Goal: Information Seeking & Learning: Learn about a topic

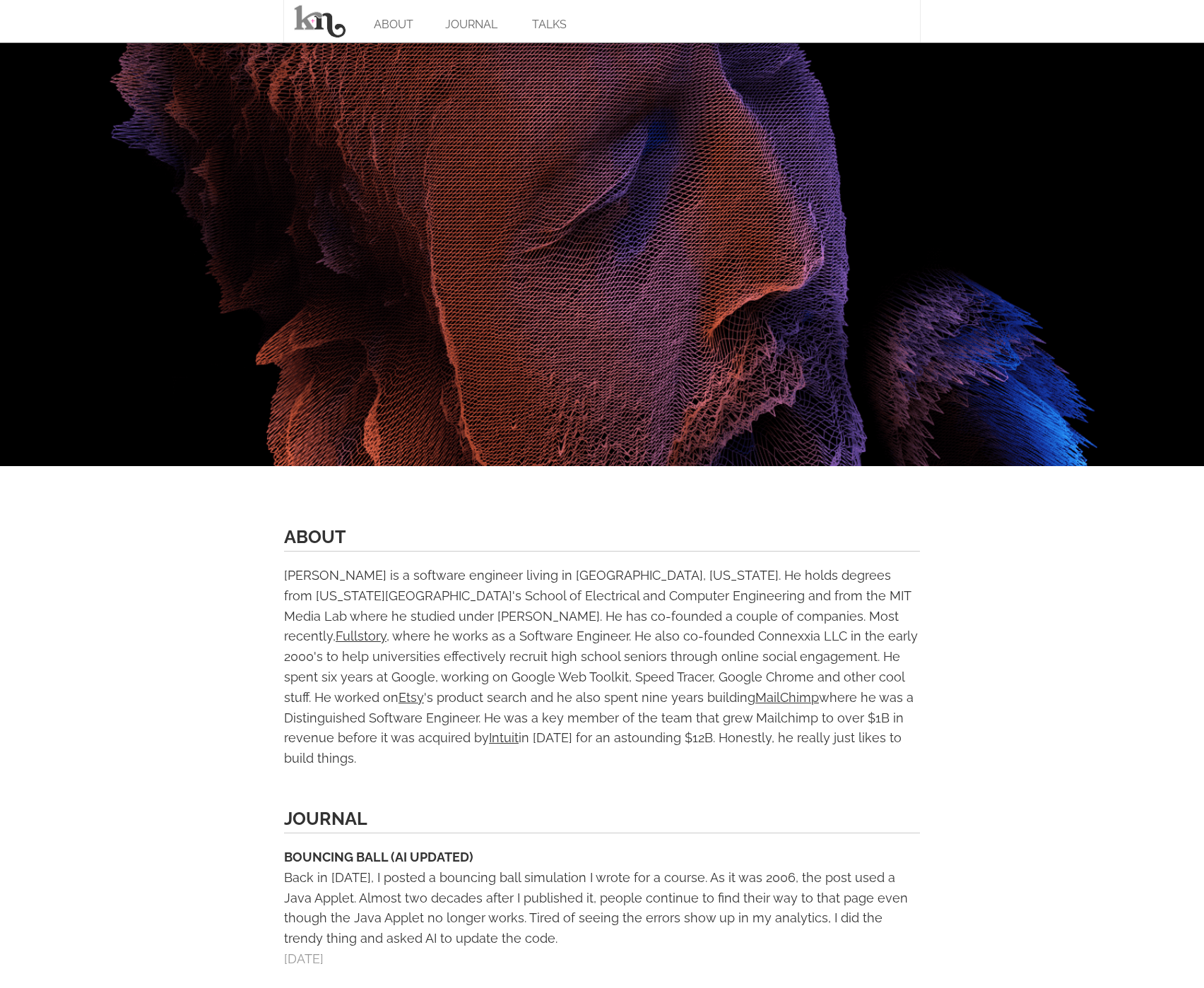
click at [374, 26] on link "ABOUT" at bounding box center [393, 21] width 78 height 42
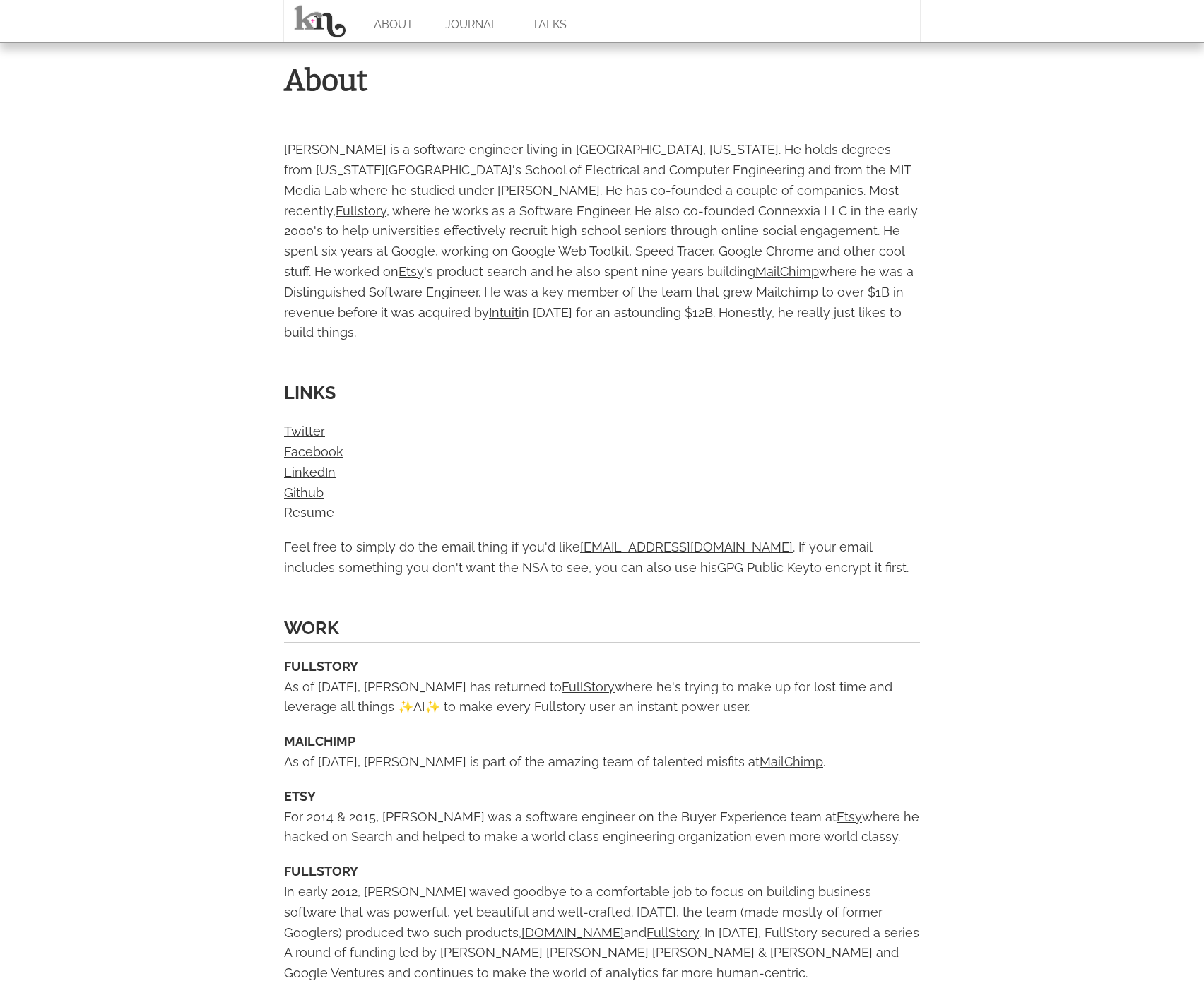
scroll to position [380, 0]
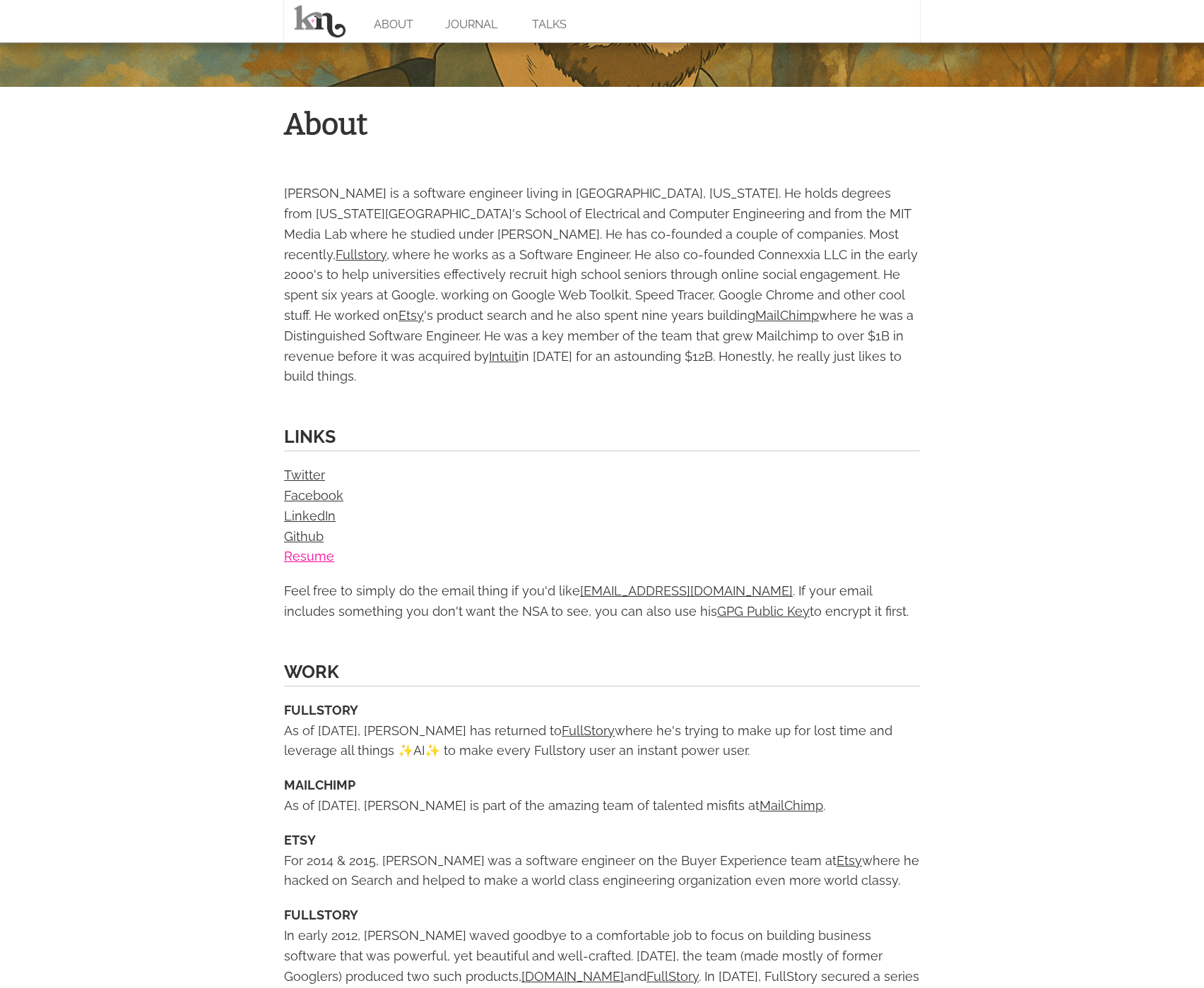
click at [308, 549] on link "Resume" at bounding box center [308, 556] width 50 height 15
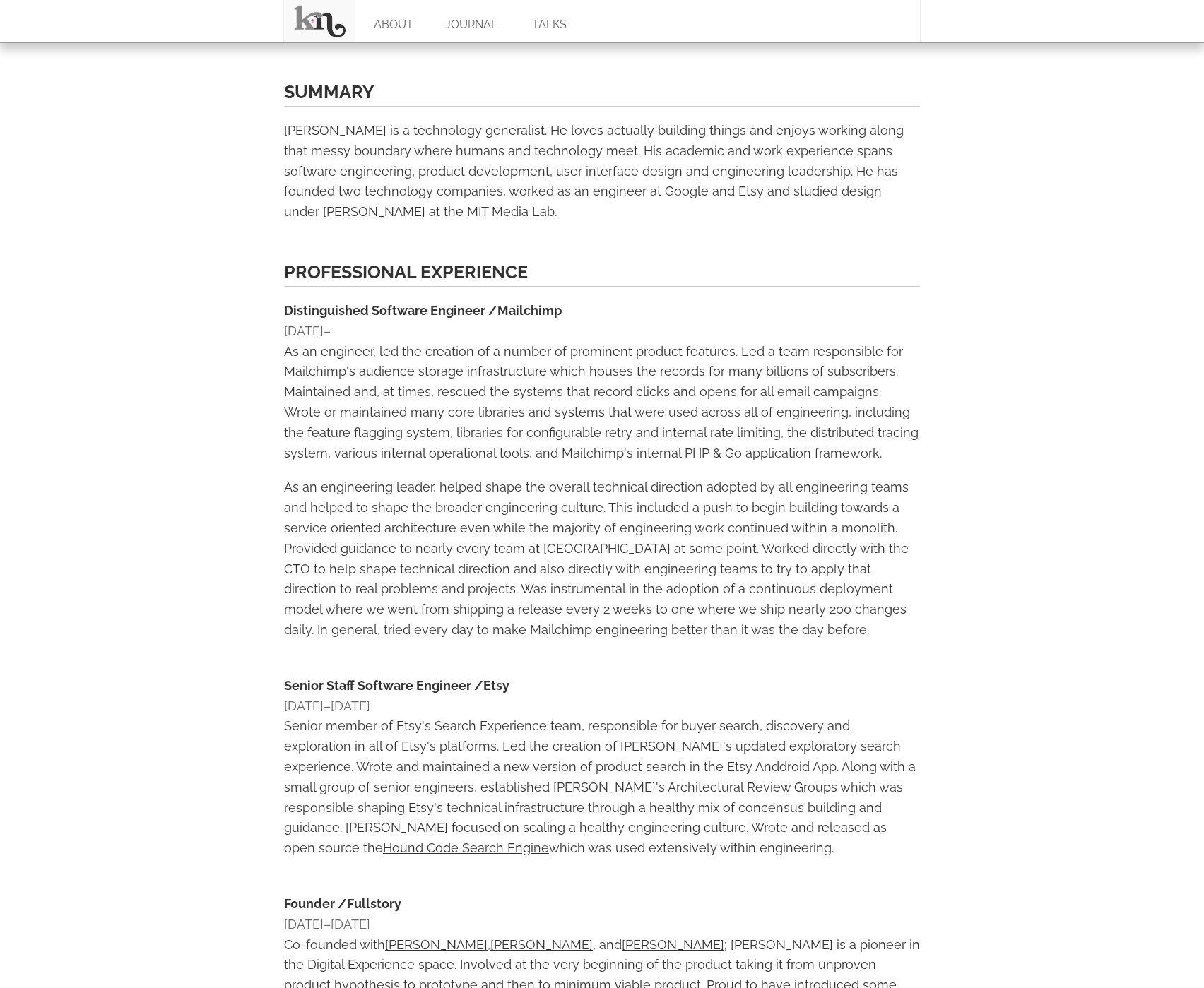
click at [313, 26] on link at bounding box center [318, 21] width 70 height 42
click at [400, 14] on link "ABOUT" at bounding box center [393, 21] width 78 height 42
click at [470, 17] on link "JOURNAL" at bounding box center [471, 21] width 78 height 42
click at [461, 27] on link "JOURNAL" at bounding box center [471, 21] width 78 height 42
click at [550, 22] on link "TALKS" at bounding box center [548, 21] width 78 height 42
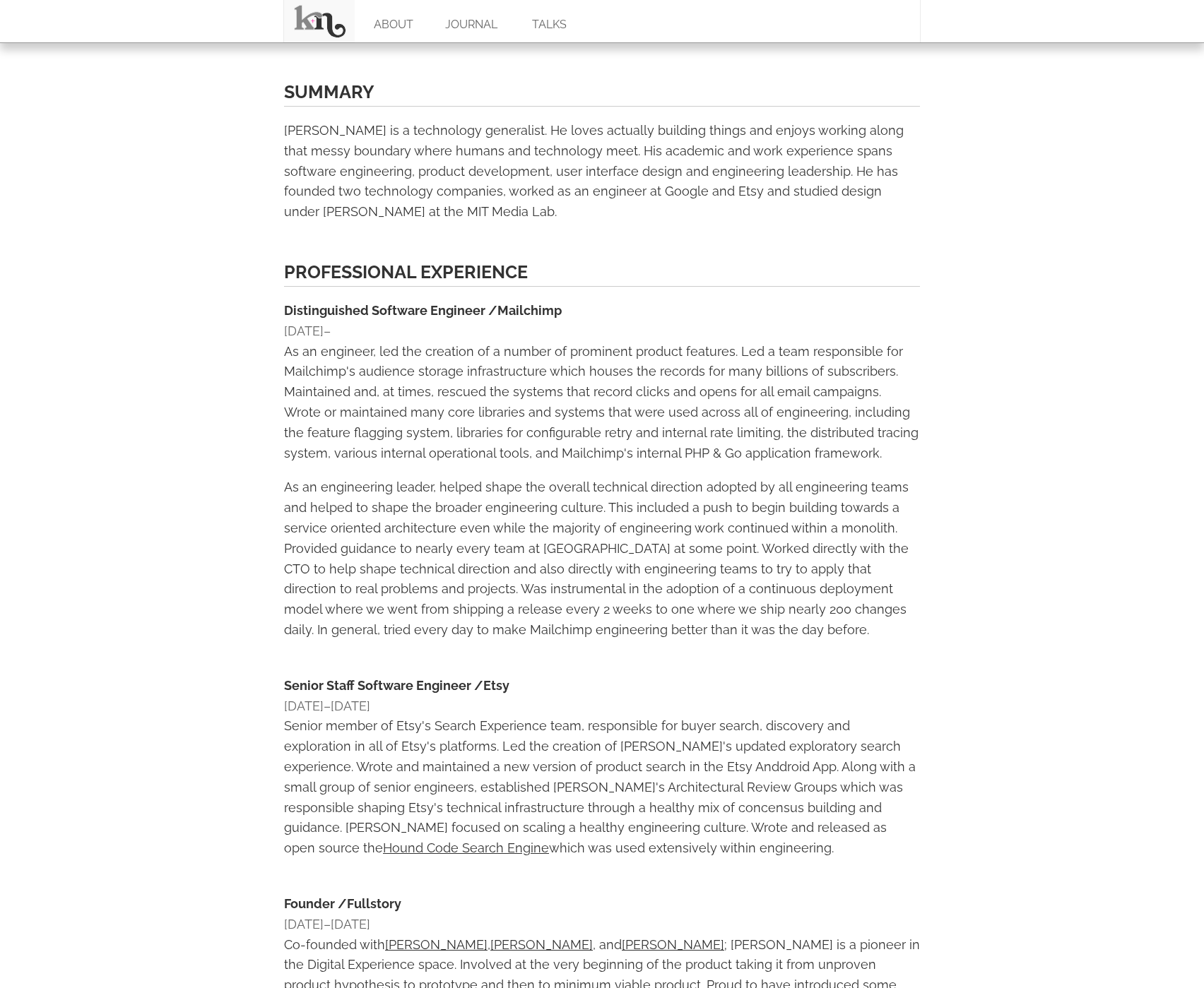
click at [326, 24] on link at bounding box center [318, 21] width 70 height 42
